Goal: Check status: Check status

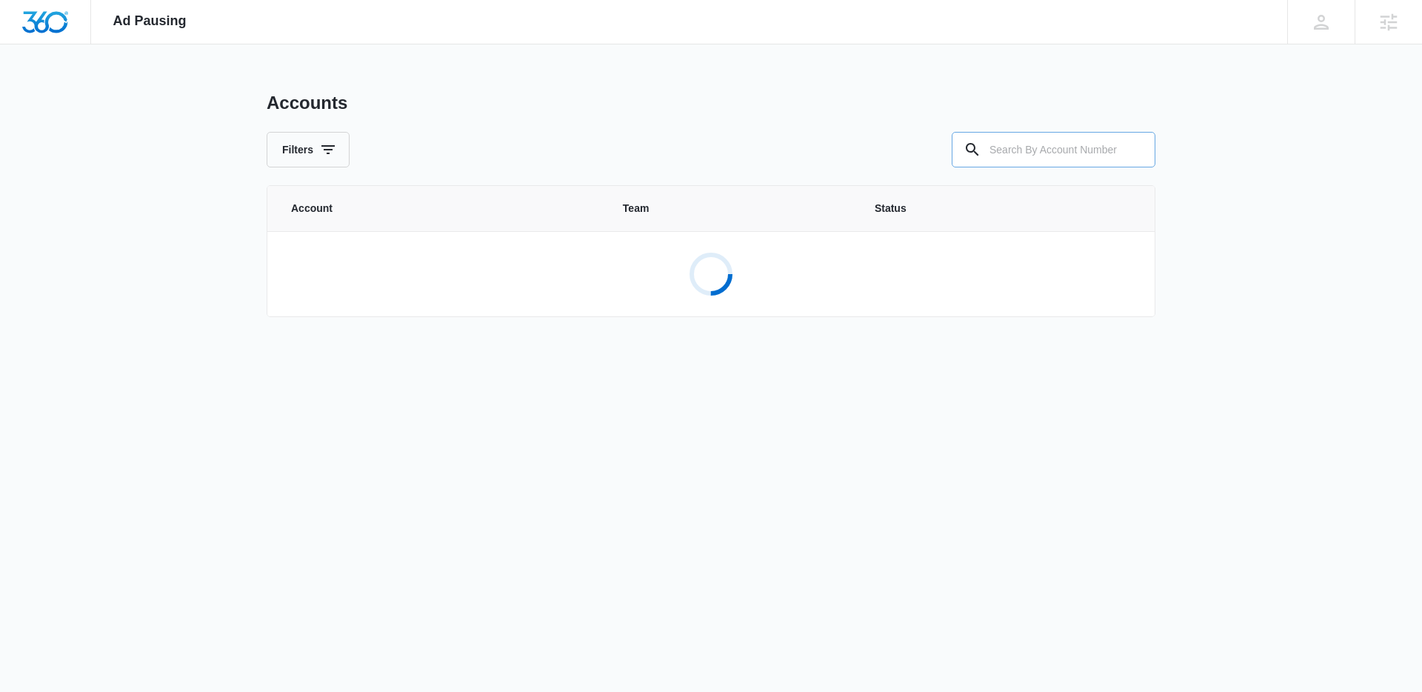
click at [1047, 139] on input "text" at bounding box center [1053, 150] width 204 height 36
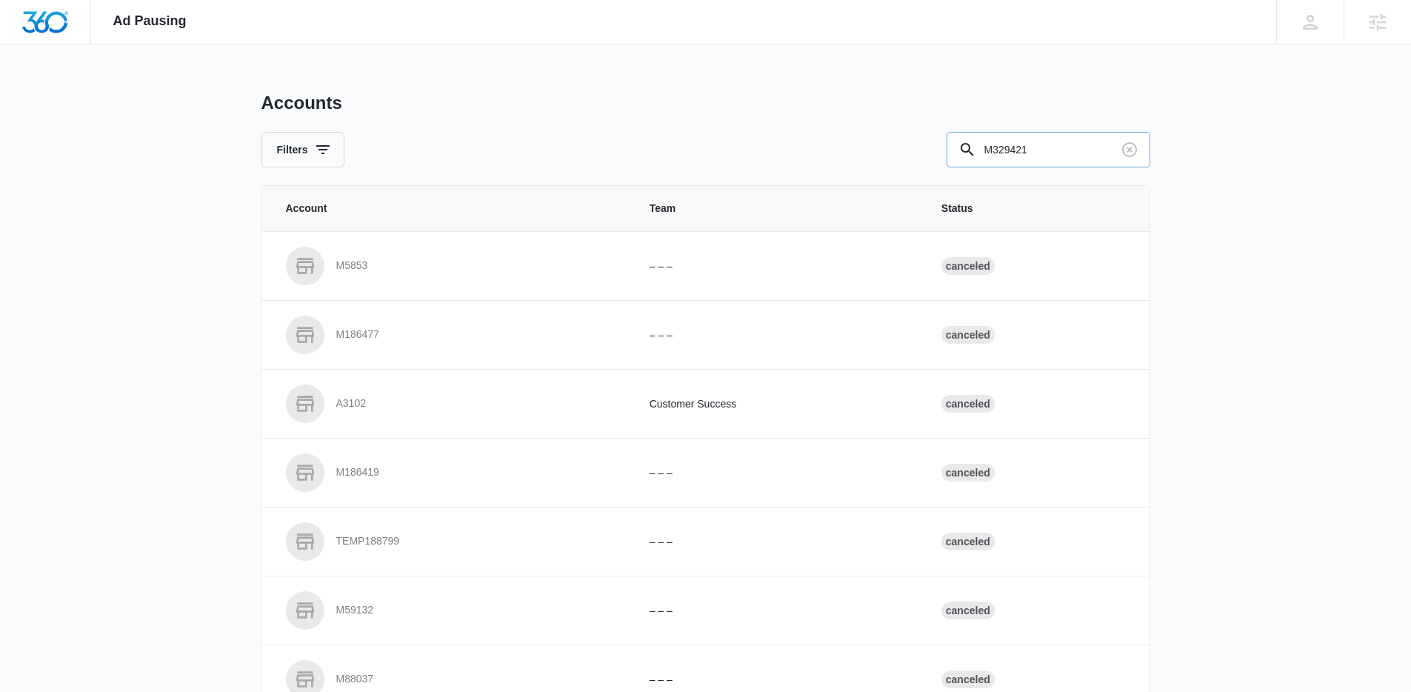
type input "M329421"
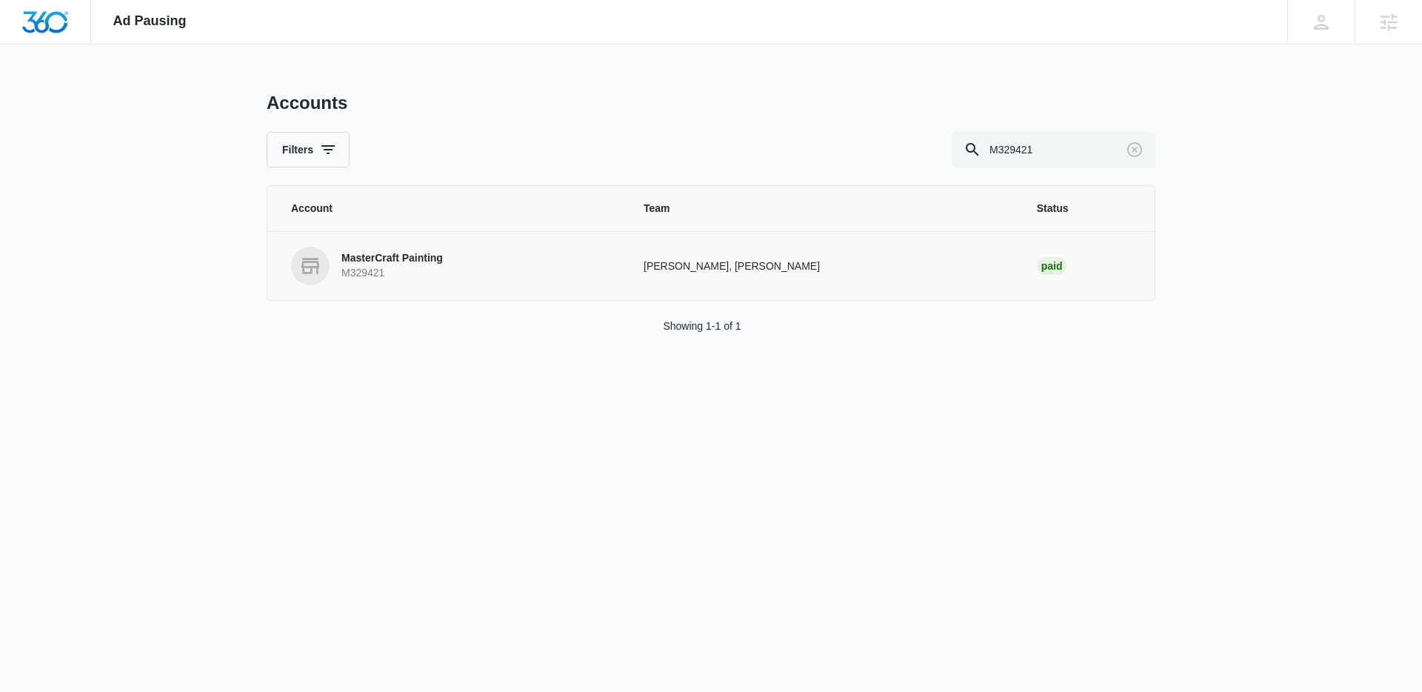
click at [394, 247] on link "MasterCraft Painting M329421" at bounding box center [449, 266] width 317 height 39
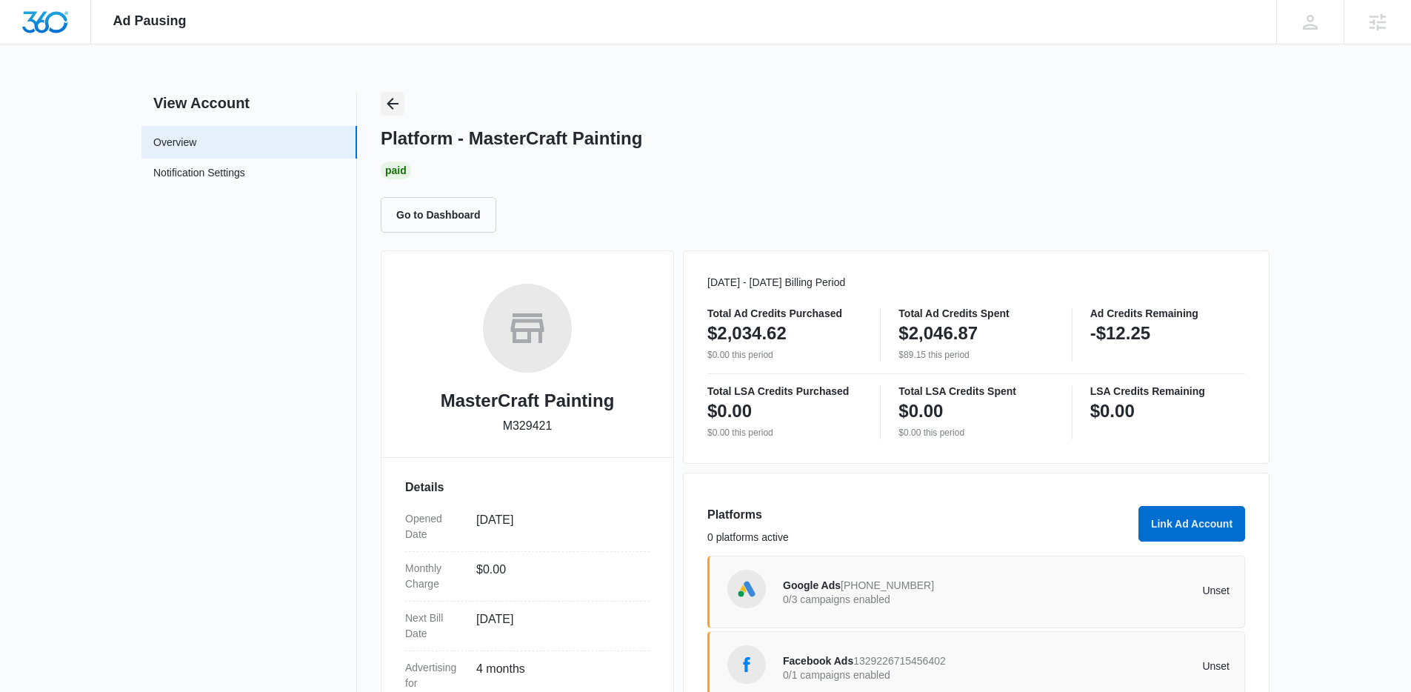
click at [392, 108] on icon "Back" at bounding box center [393, 104] width 12 height 12
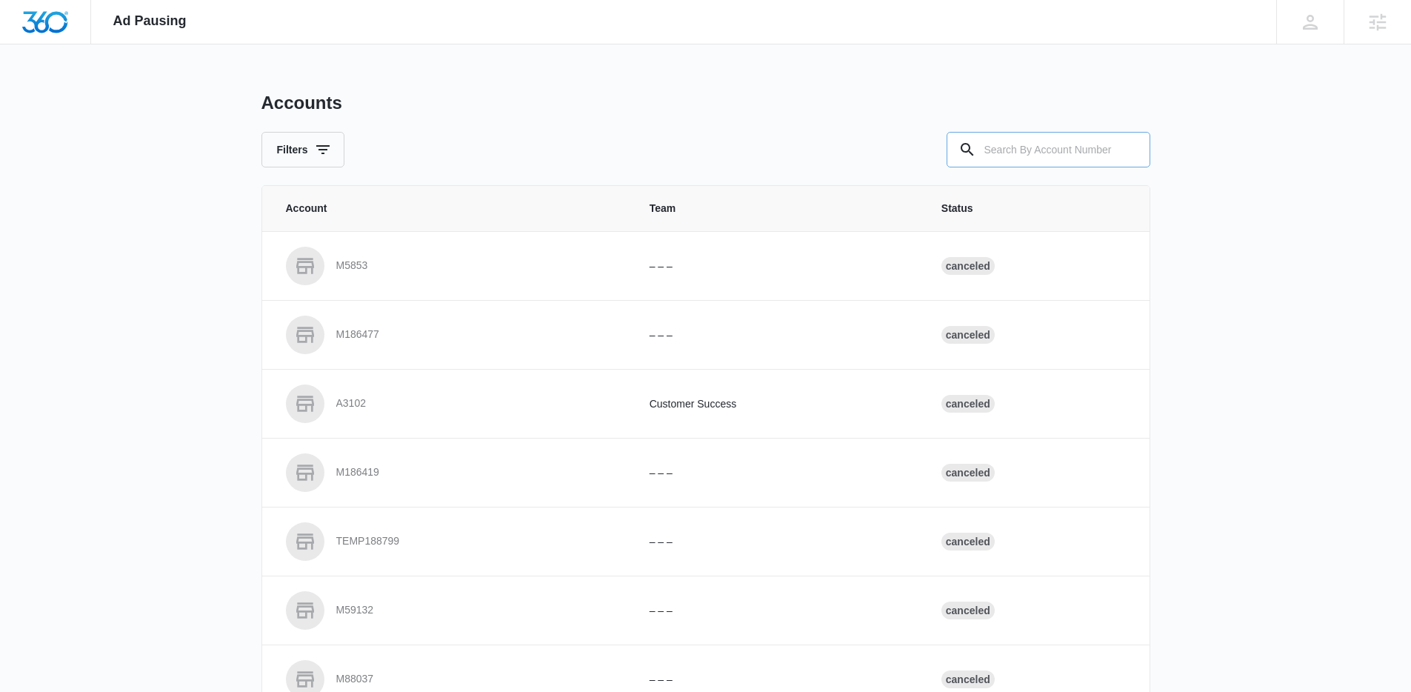
click at [1024, 159] on input "text" at bounding box center [1048, 150] width 204 height 36
type input "m329421"
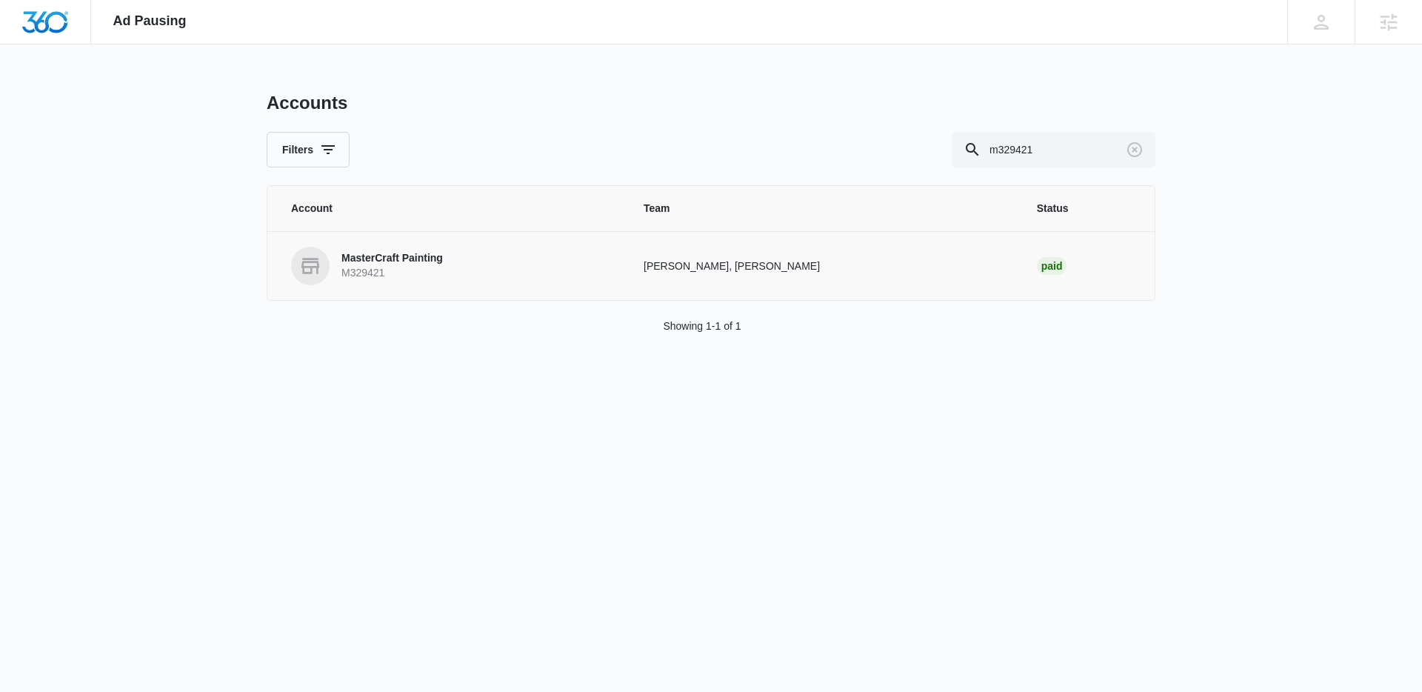
click at [404, 260] on p "MasterCraft Painting" at bounding box center [391, 258] width 101 height 15
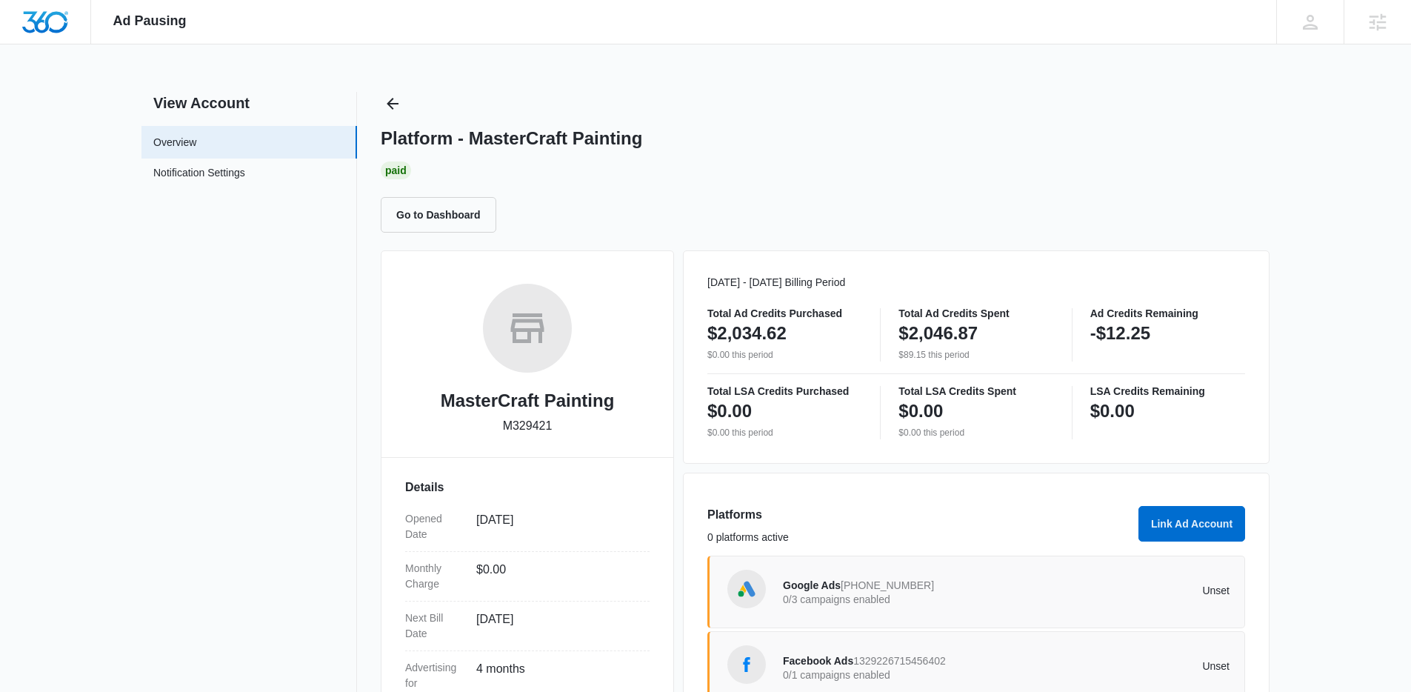
scroll to position [193, 0]
